Goal: Task Accomplishment & Management: Complete application form

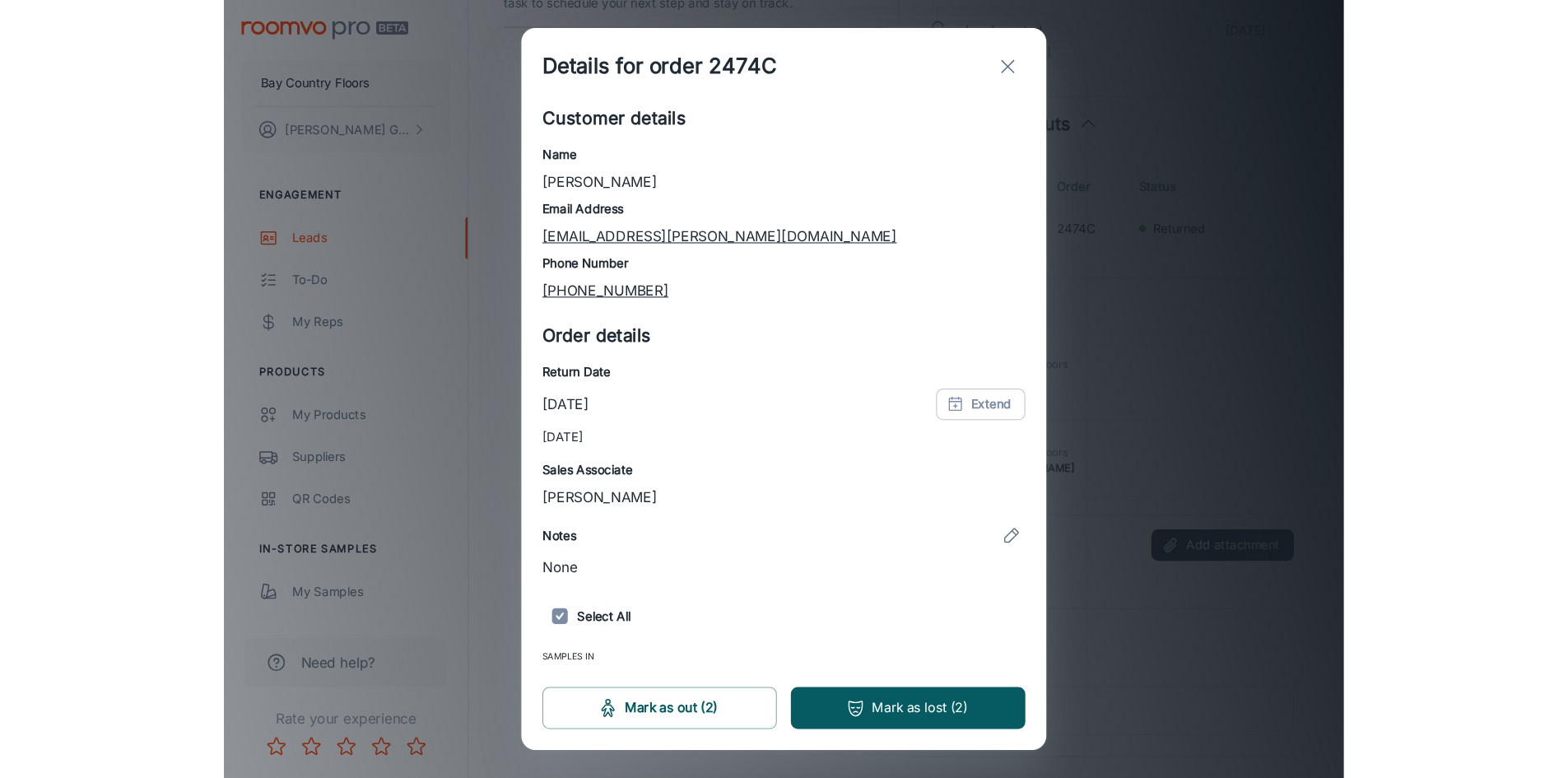
scroll to position [71, 0]
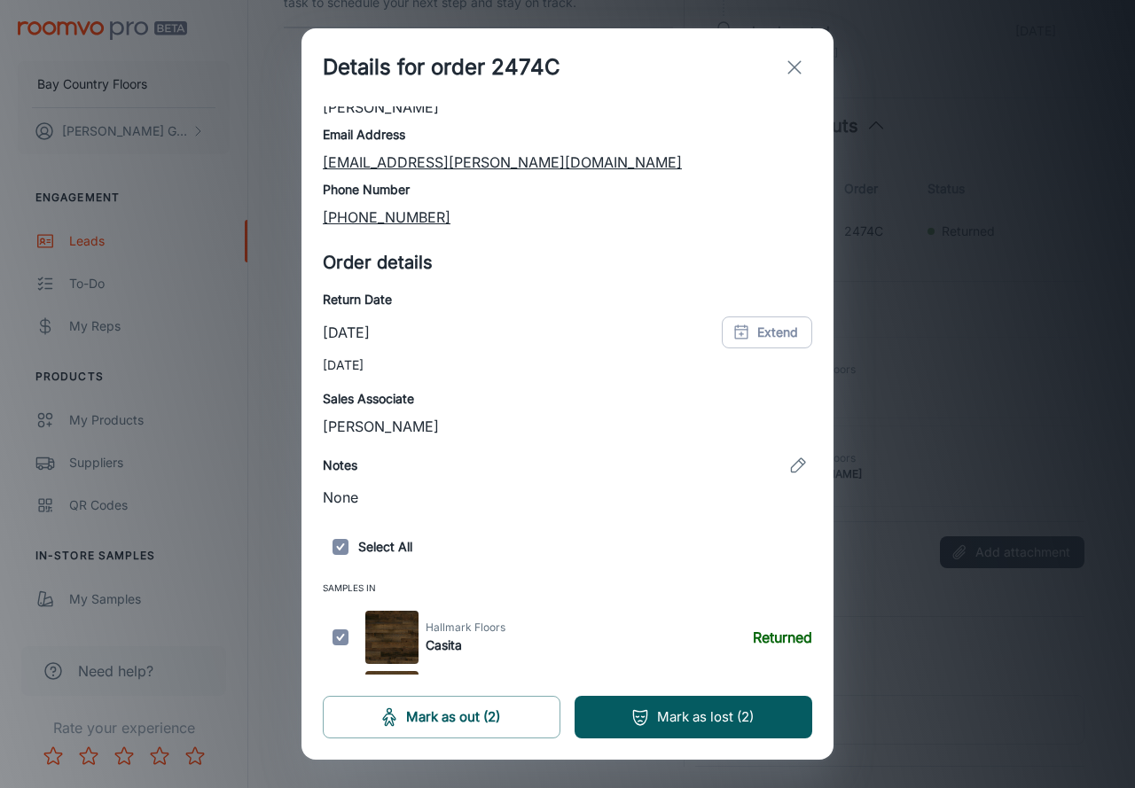
click at [799, 61] on icon "exit" at bounding box center [794, 67] width 21 height 21
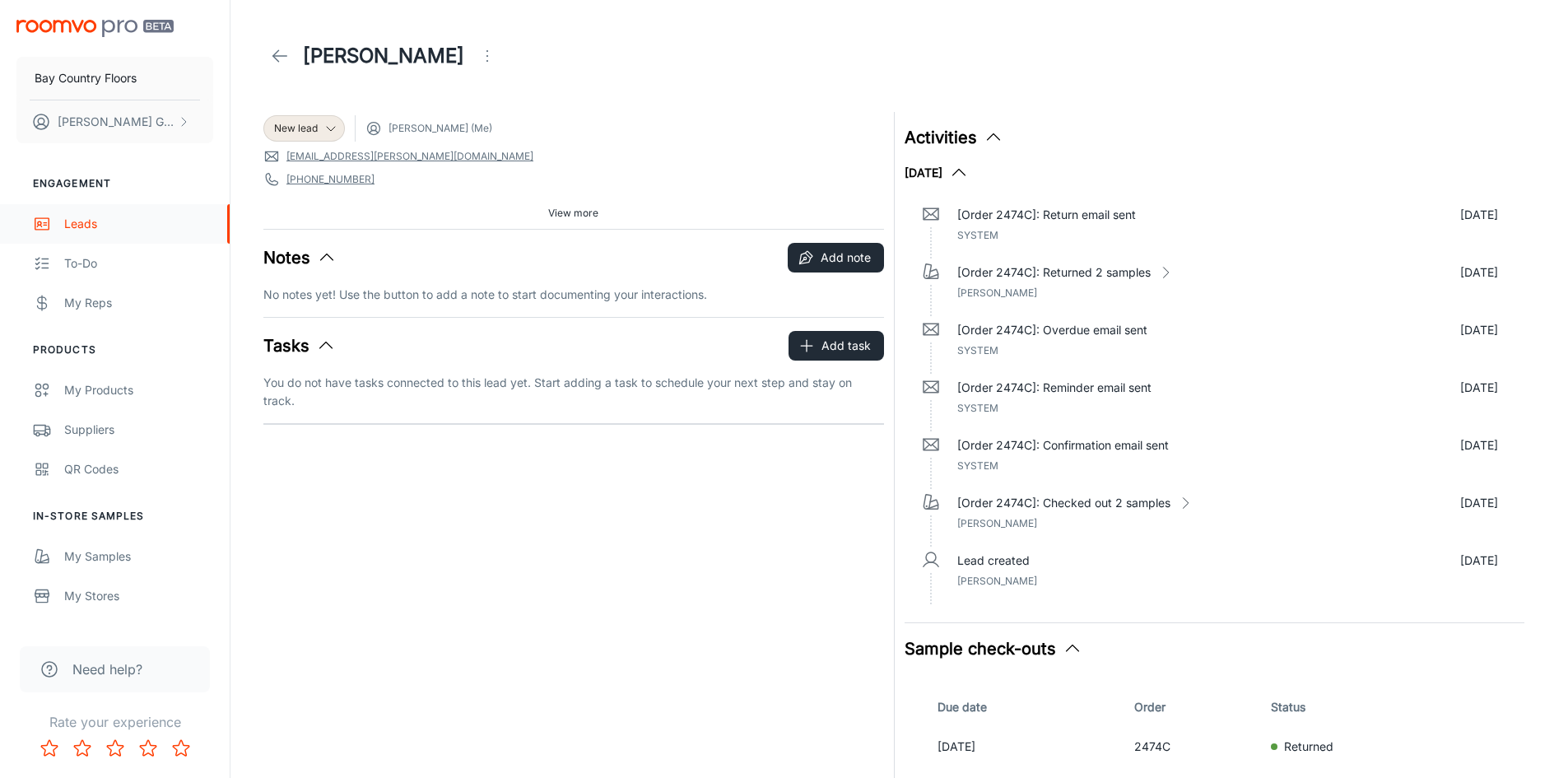
click at [83, 222] on div "Leads" at bounding box center [138, 224] width 149 height 19
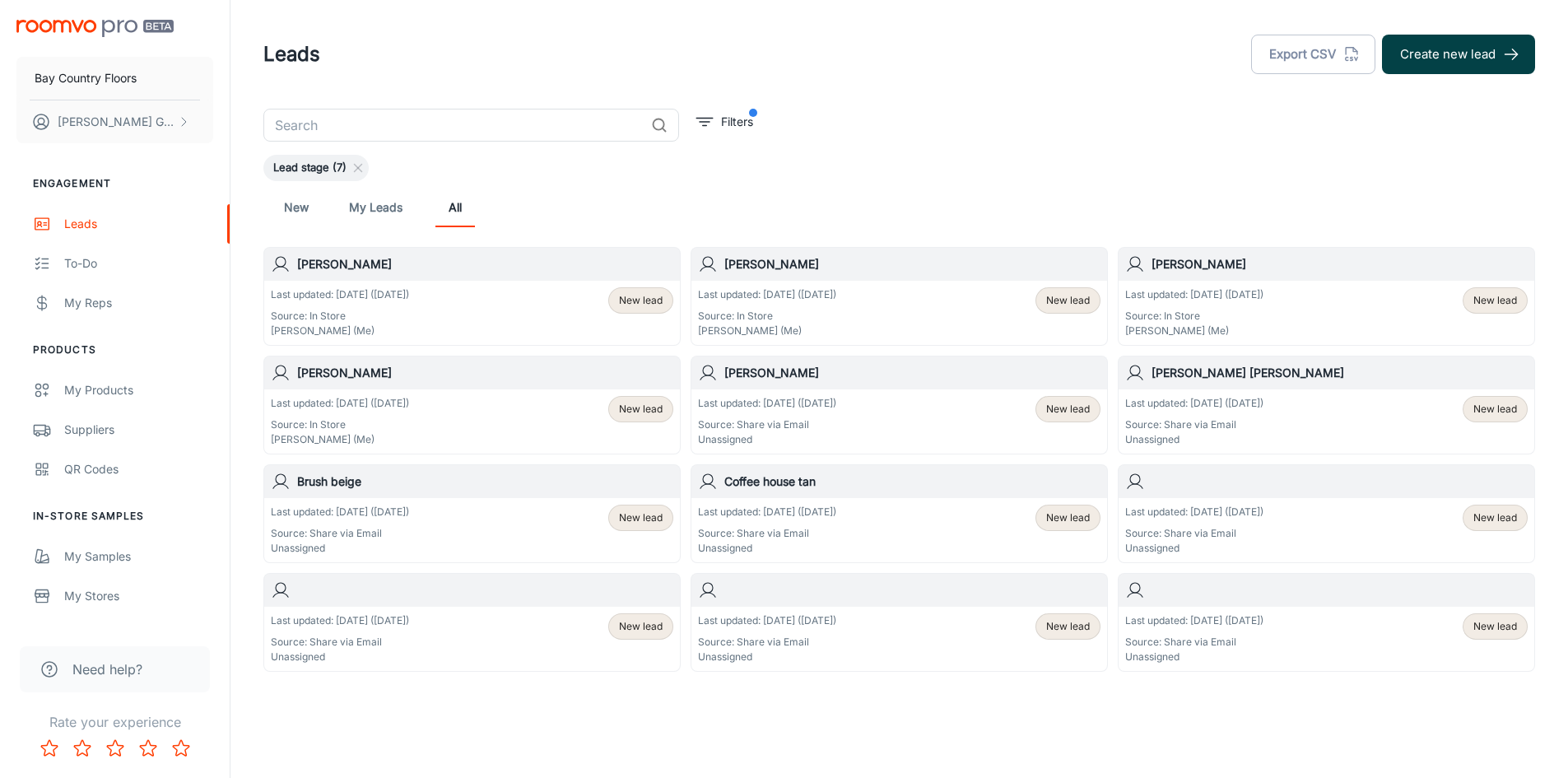
click at [1447, 56] on button "Create new lead" at bounding box center [1458, 54] width 153 height 40
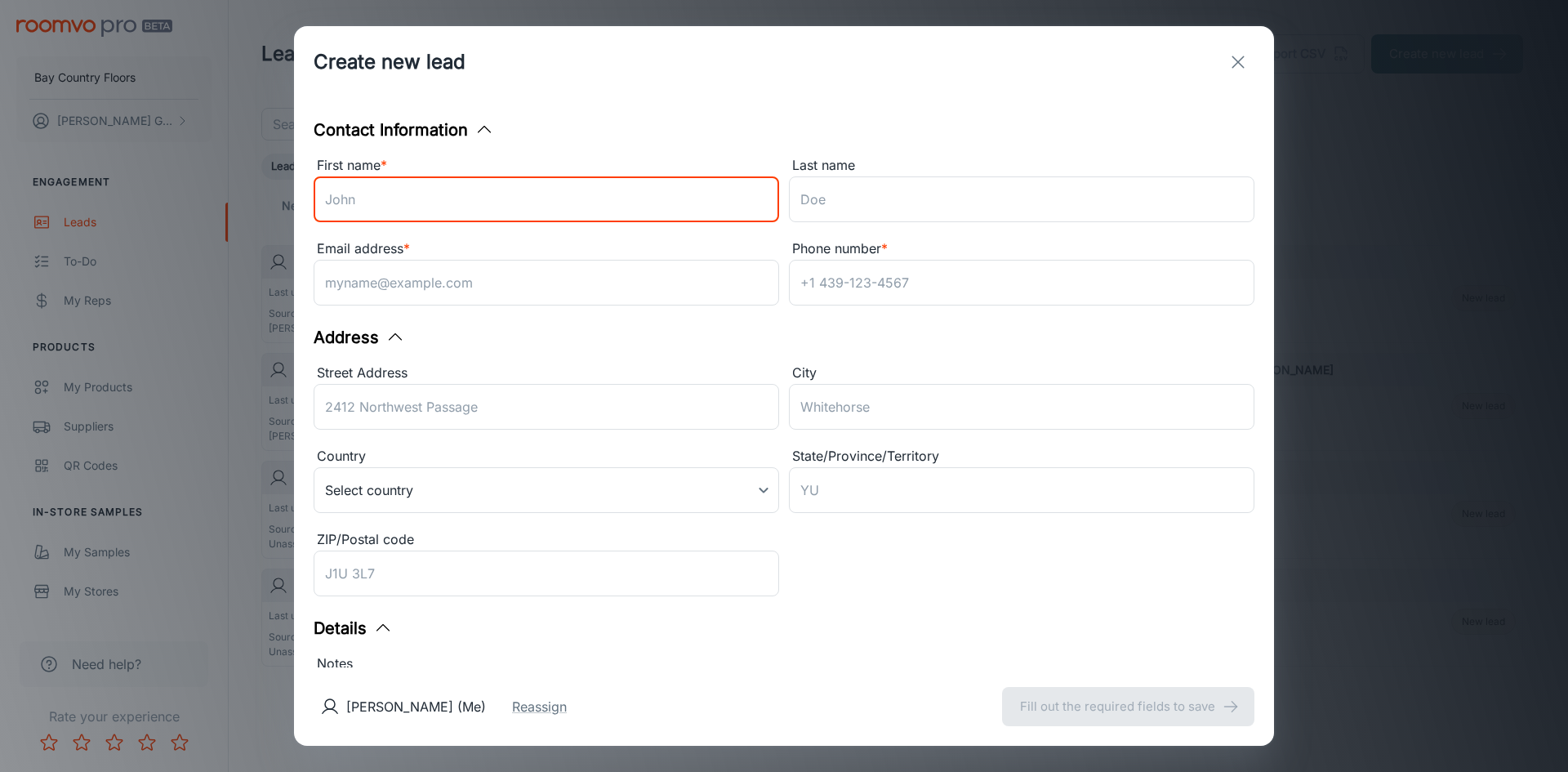
click at [516, 201] on input "First name *" at bounding box center [547, 200] width 466 height 46
type input "xz"
